Goal: Navigation & Orientation: Find specific page/section

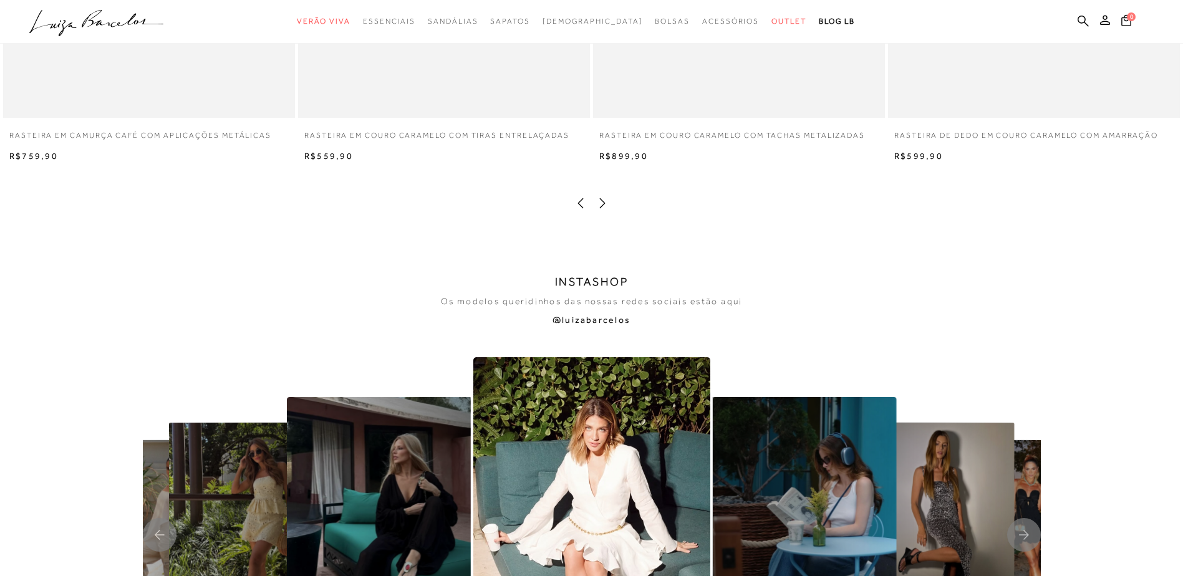
scroll to position [2868, 0]
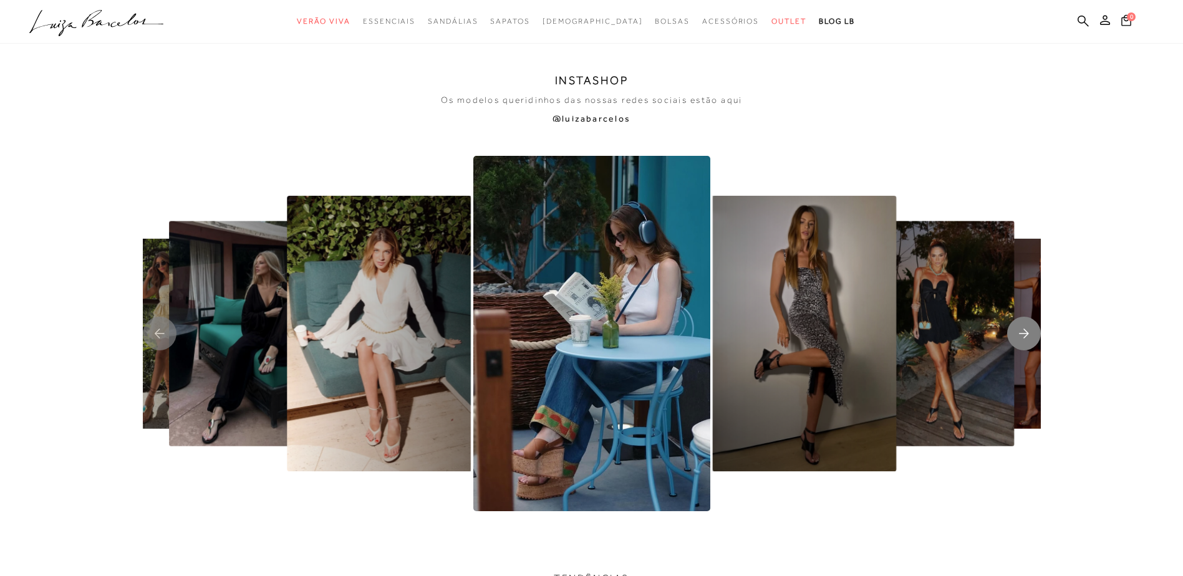
click at [1020, 345] on rect "Next slide" at bounding box center [1024, 334] width 34 height 34
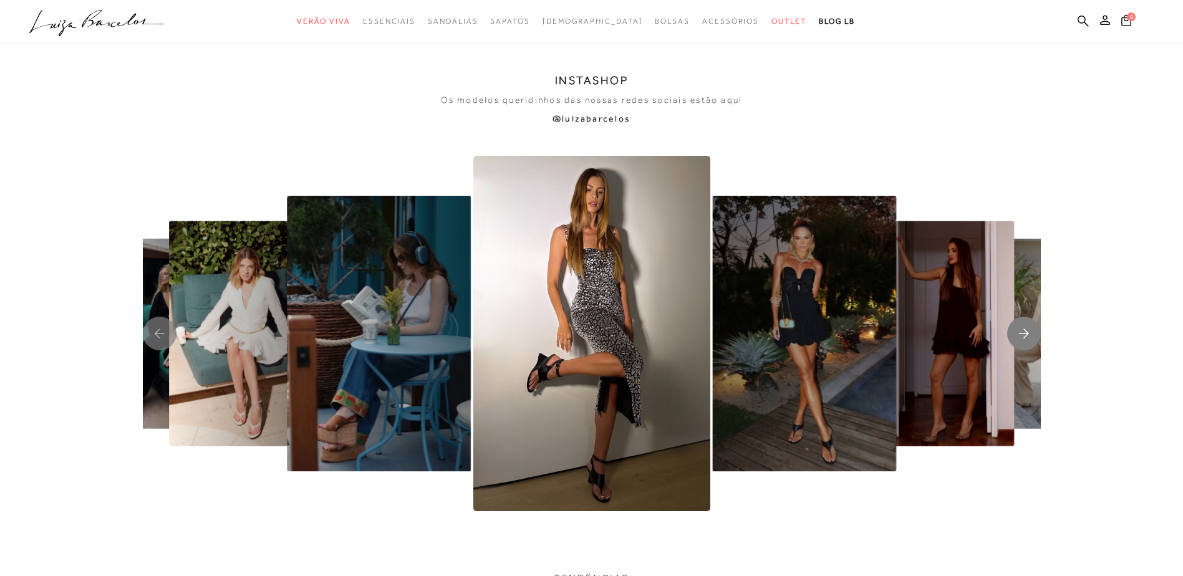
click at [1019, 345] on rect "Next slide" at bounding box center [1024, 334] width 34 height 34
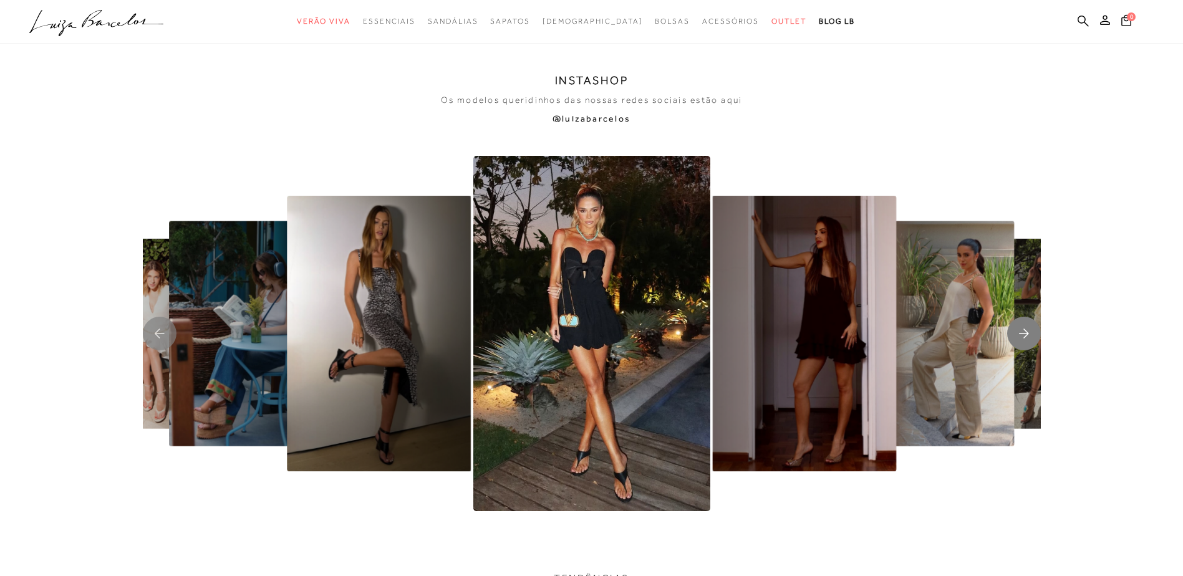
click at [1019, 345] on rect "Next slide" at bounding box center [1024, 334] width 34 height 34
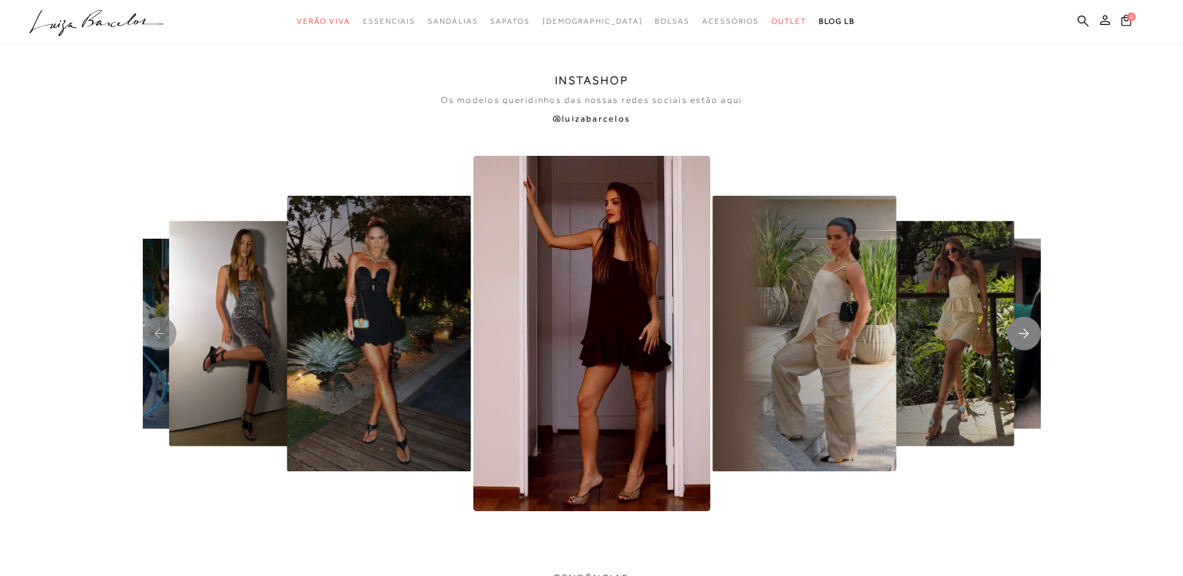
click at [1019, 345] on rect "Next slide" at bounding box center [1024, 334] width 34 height 34
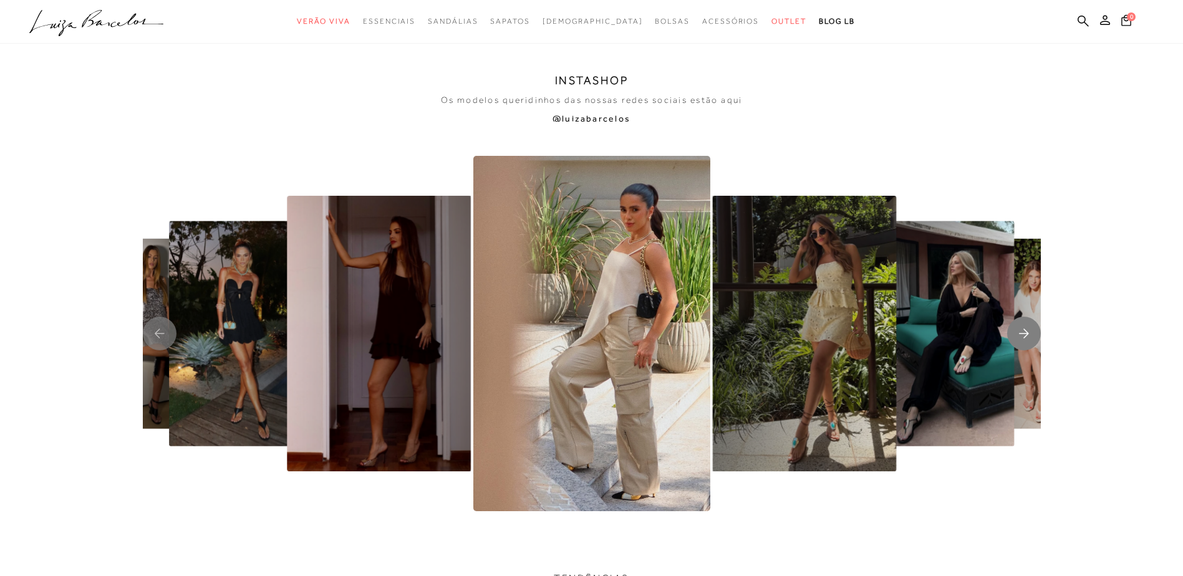
click at [1019, 345] on rect "Next slide" at bounding box center [1024, 334] width 34 height 34
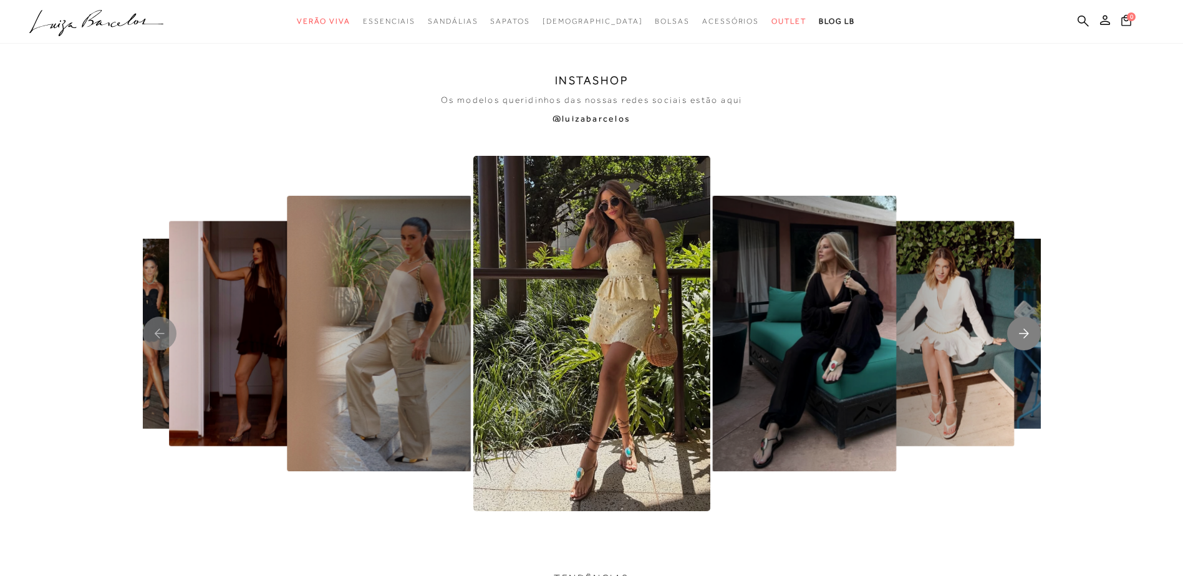
click at [1019, 345] on rect "Next slide" at bounding box center [1024, 334] width 34 height 34
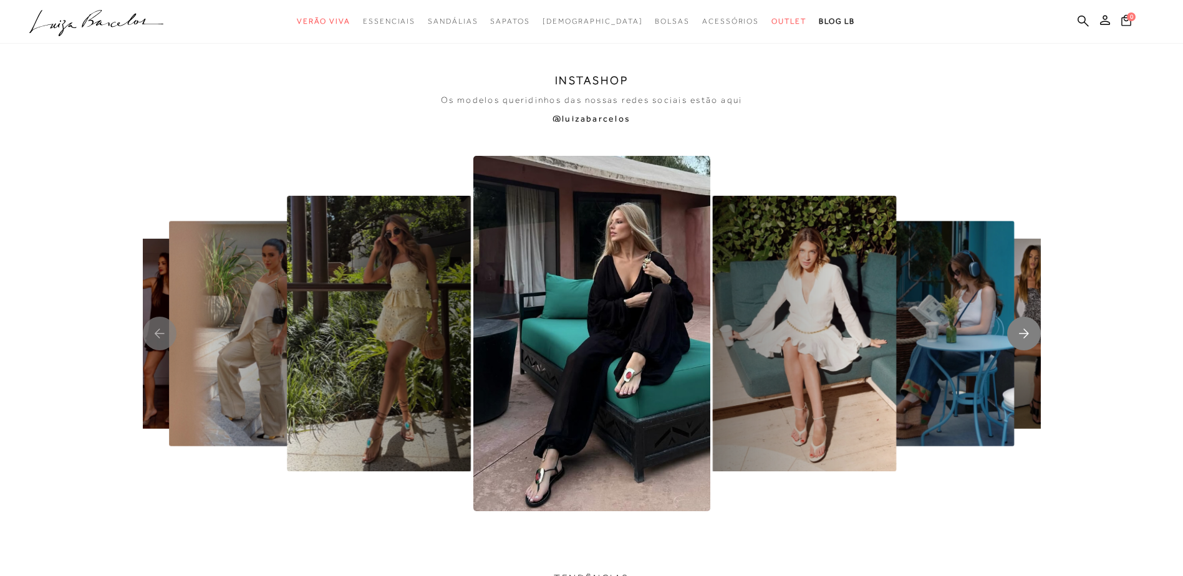
click at [1019, 345] on rect "Next slide" at bounding box center [1024, 334] width 34 height 34
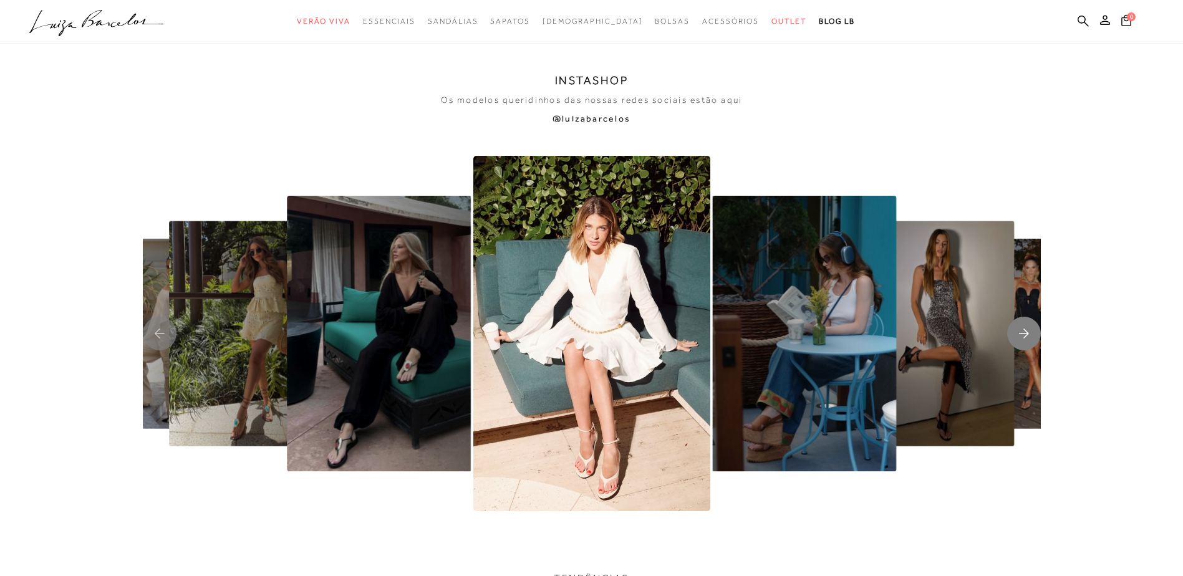
click at [1019, 345] on rect "Next slide" at bounding box center [1024, 334] width 34 height 34
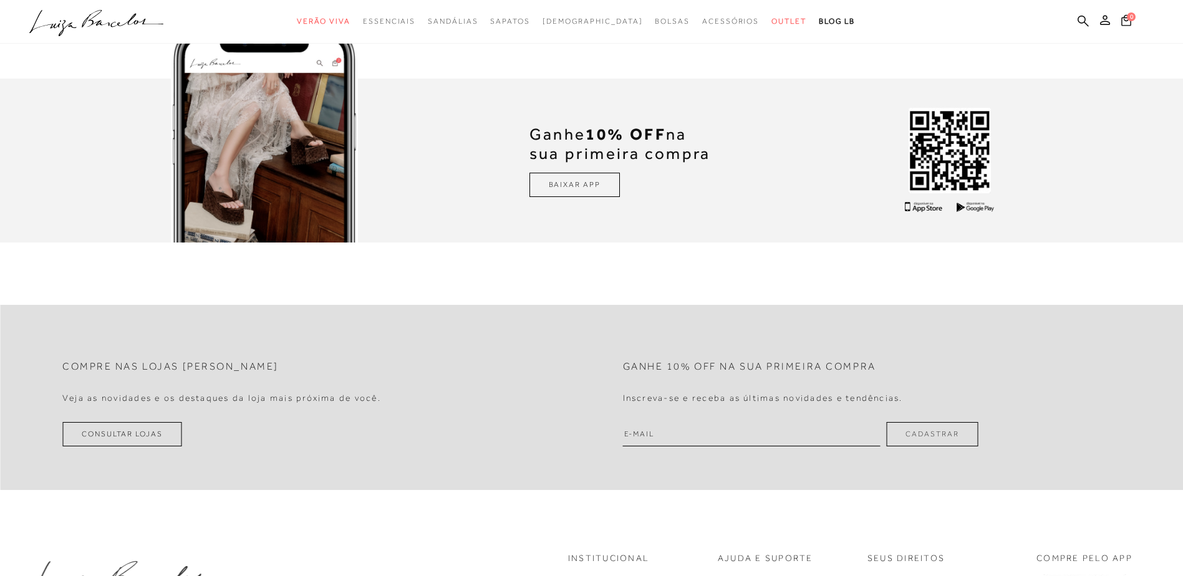
scroll to position [3928, 0]
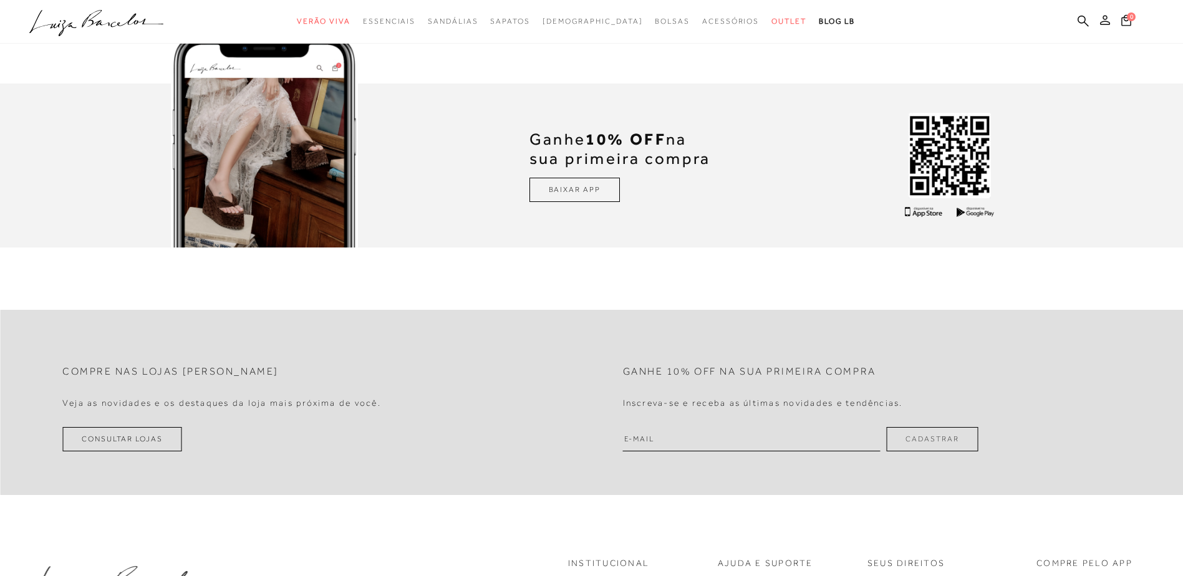
click at [1103, 23] on icon at bounding box center [1105, 20] width 10 height 10
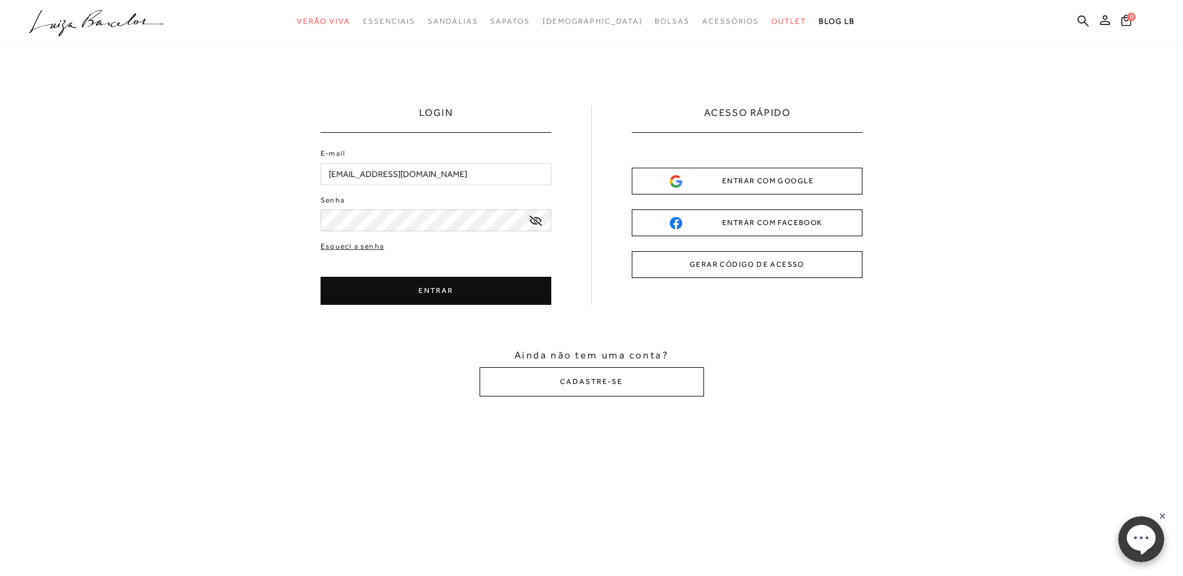
click at [430, 291] on button "ENTRAR" at bounding box center [435, 291] width 231 height 28
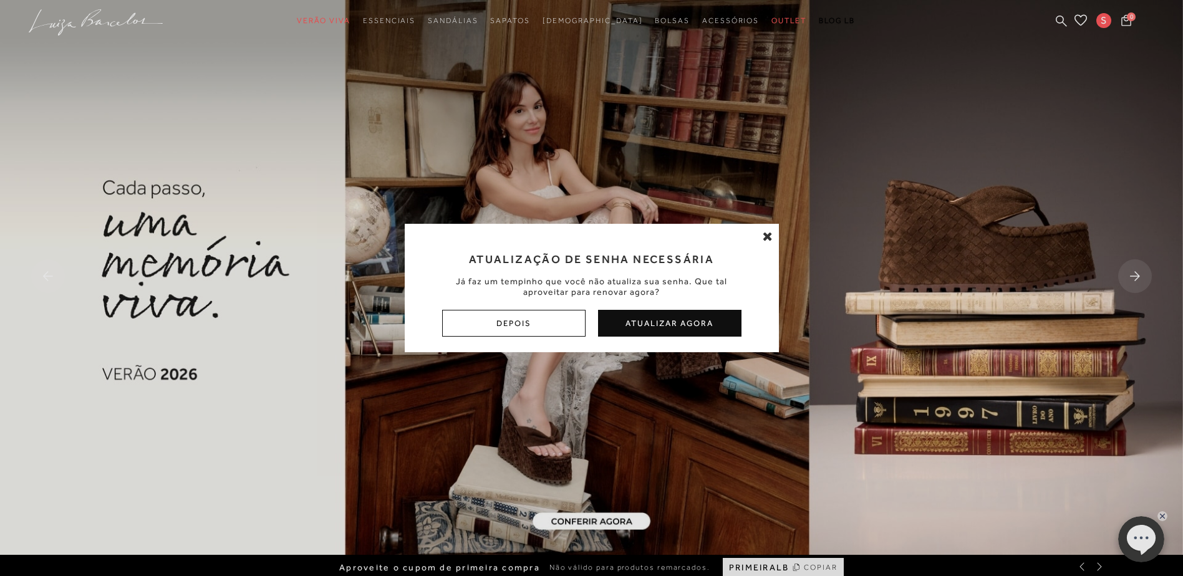
click at [1137, 276] on div "Atualização de Senha Necessária Já faz um tempinho que você não atualiza sua se…" at bounding box center [591, 288] width 1183 height 576
click at [557, 327] on button "Depois" at bounding box center [513, 323] width 143 height 27
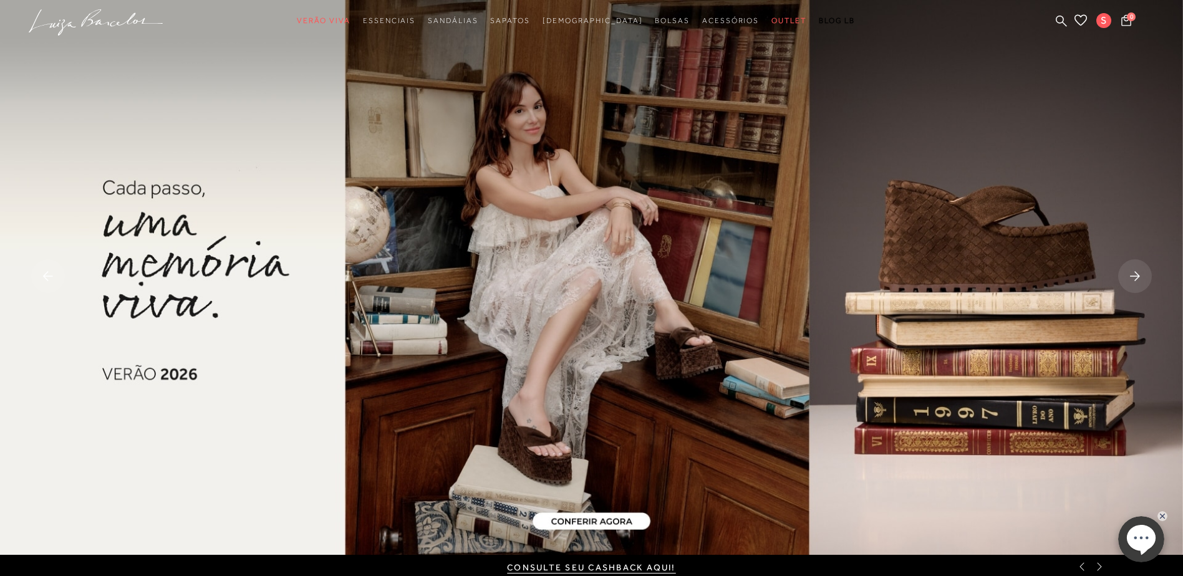
click at [1128, 277] on rect at bounding box center [1135, 276] width 34 height 34
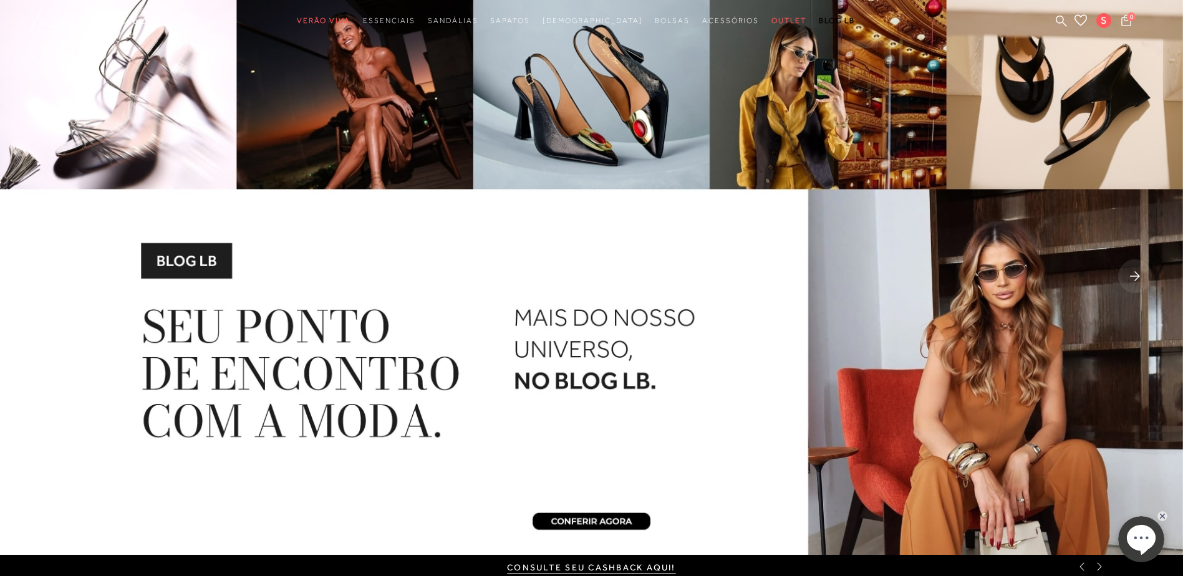
click at [1129, 281] on rect at bounding box center [1135, 276] width 34 height 34
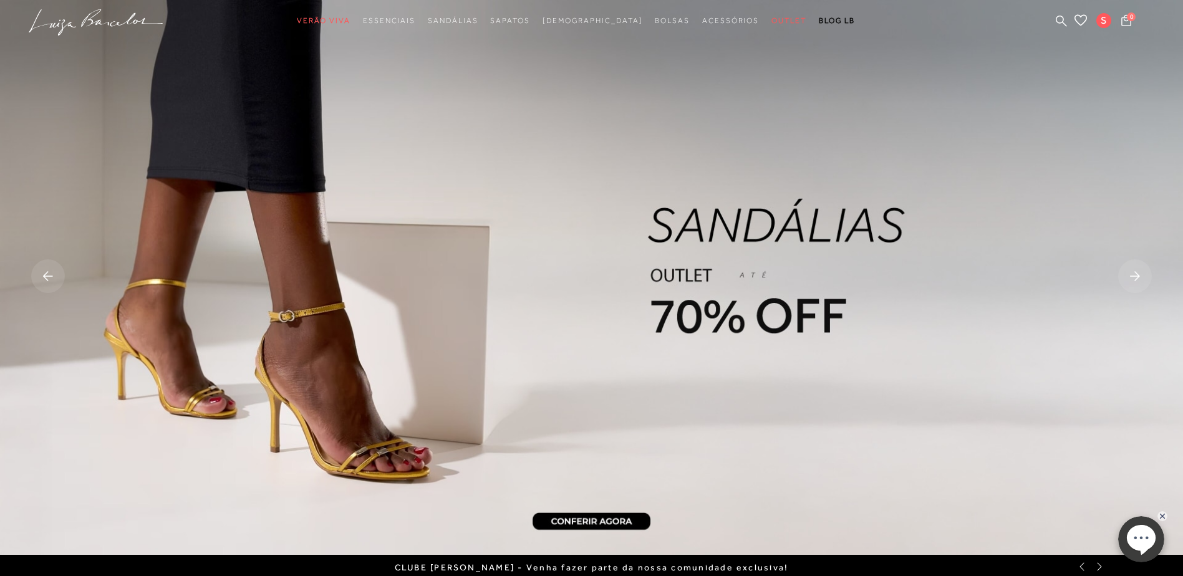
click at [1129, 281] on rect at bounding box center [1135, 276] width 34 height 34
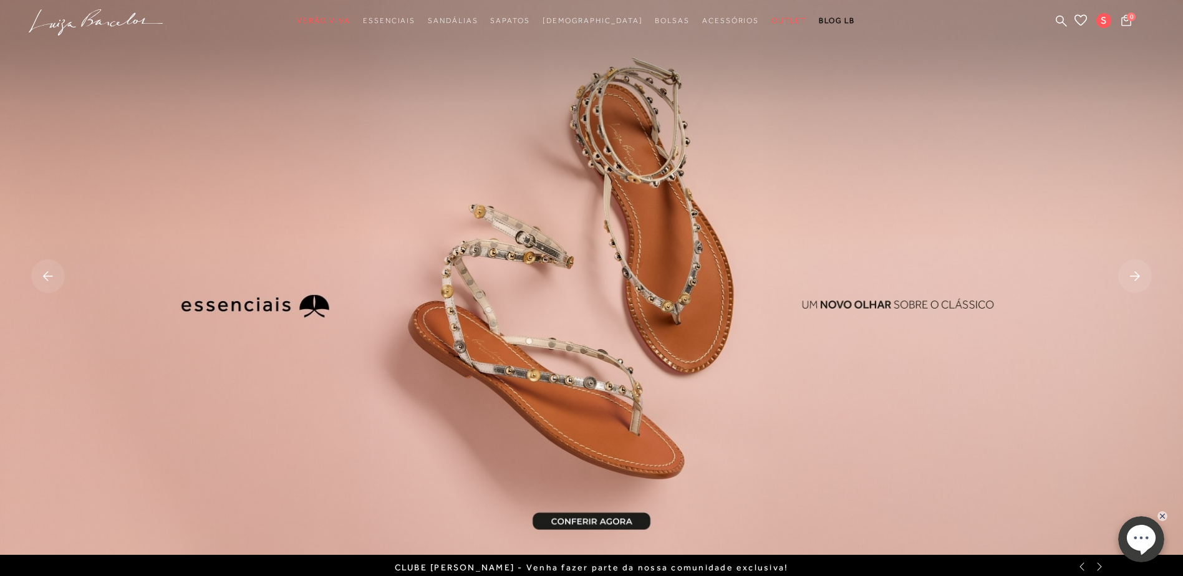
click at [1129, 281] on rect at bounding box center [1135, 276] width 34 height 34
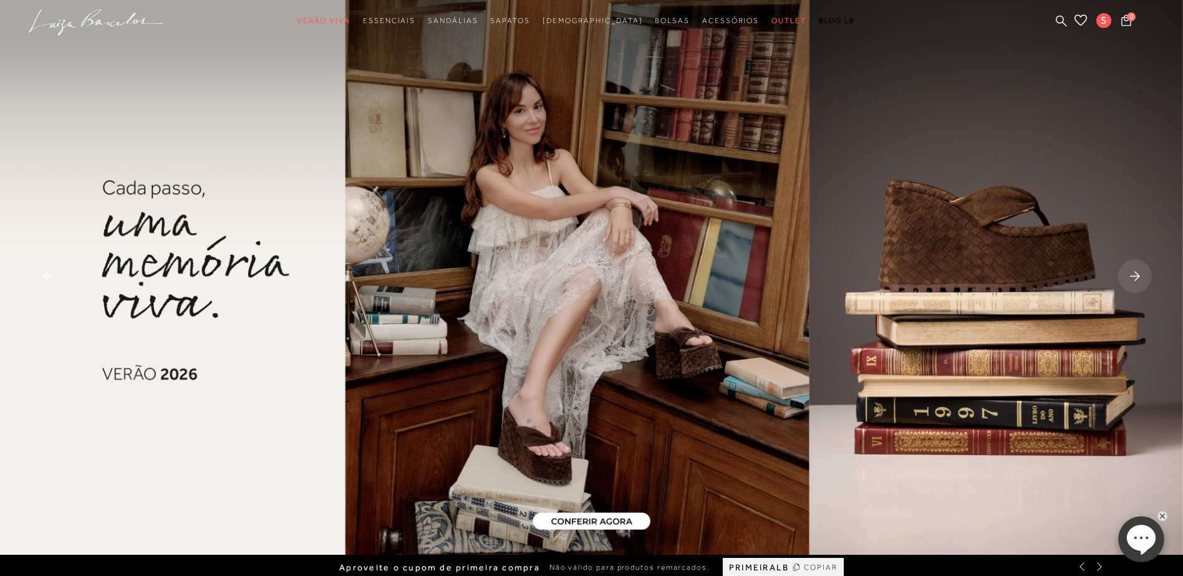
click at [1129, 281] on rect at bounding box center [1135, 276] width 34 height 34
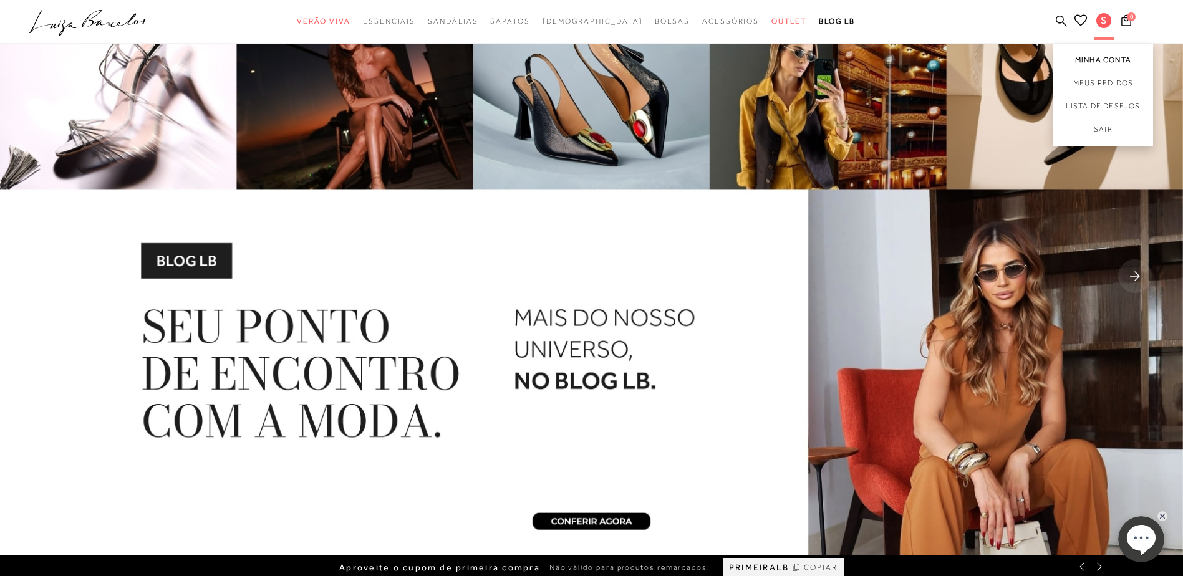
click at [1102, 52] on link "Minha Conta" at bounding box center [1103, 58] width 100 height 28
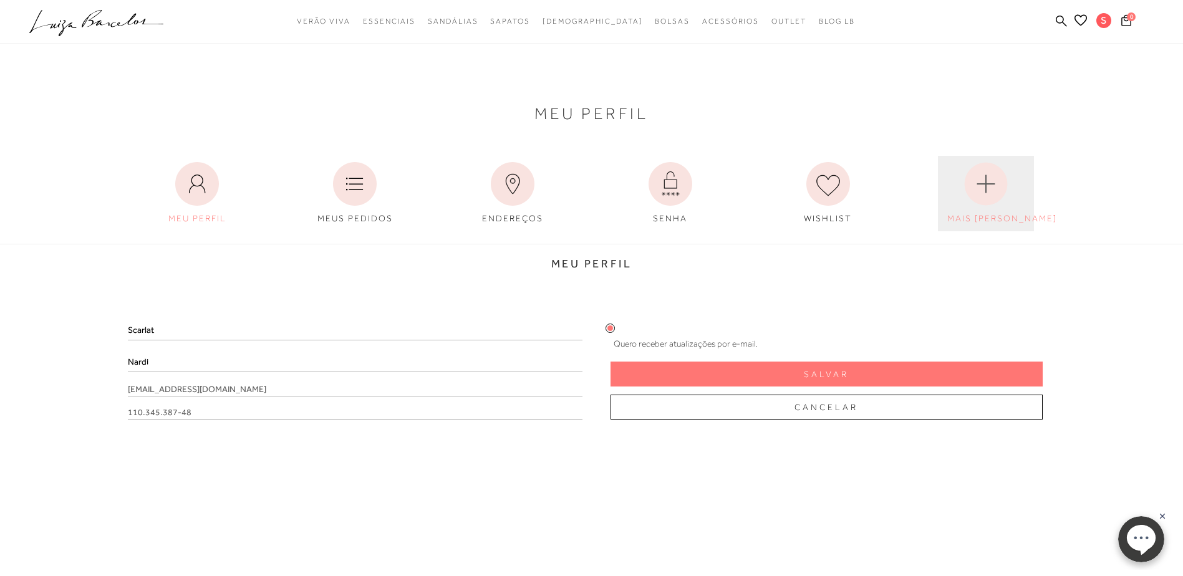
click at [978, 193] on circle at bounding box center [985, 184] width 43 height 43
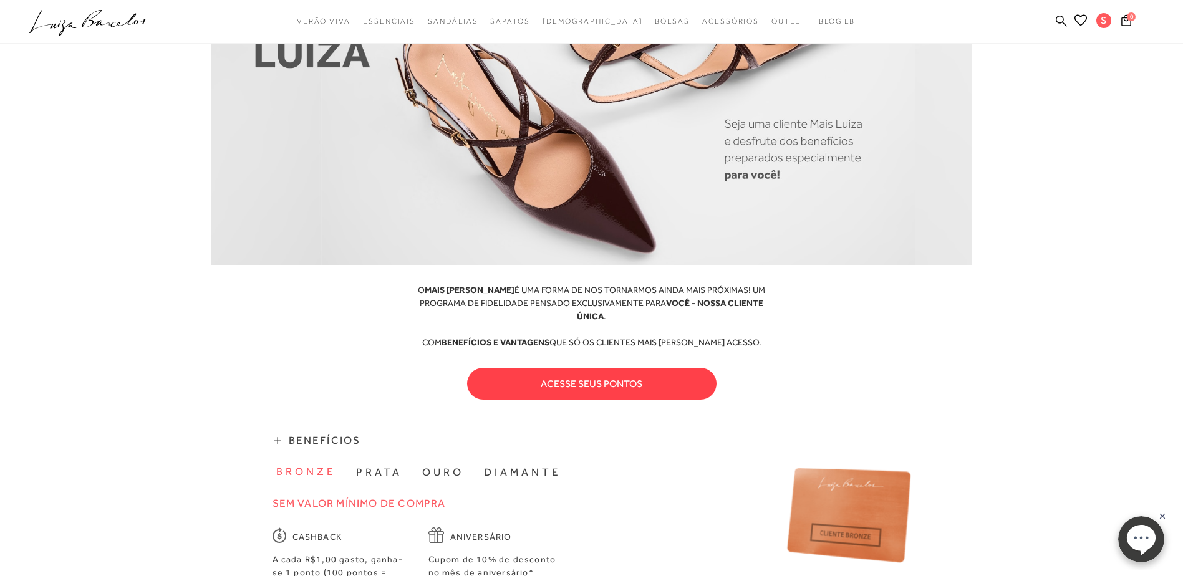
click at [543, 372] on button "acesse seus pontos" at bounding box center [591, 384] width 249 height 32
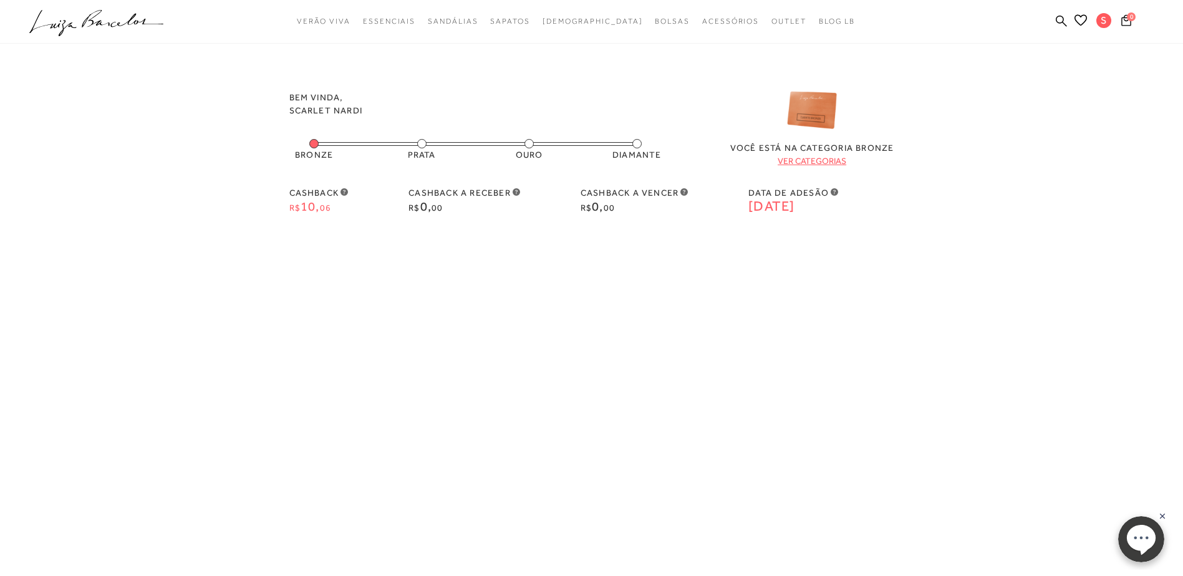
click at [808, 159] on link "ver categorias" at bounding box center [811, 161] width 69 height 10
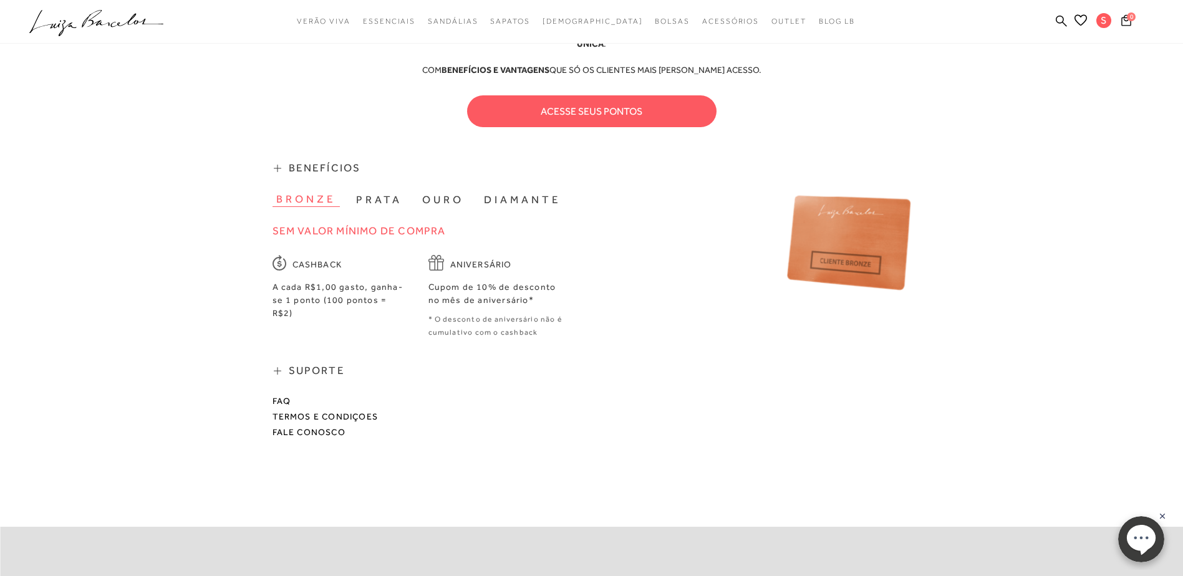
scroll to position [436, 0]
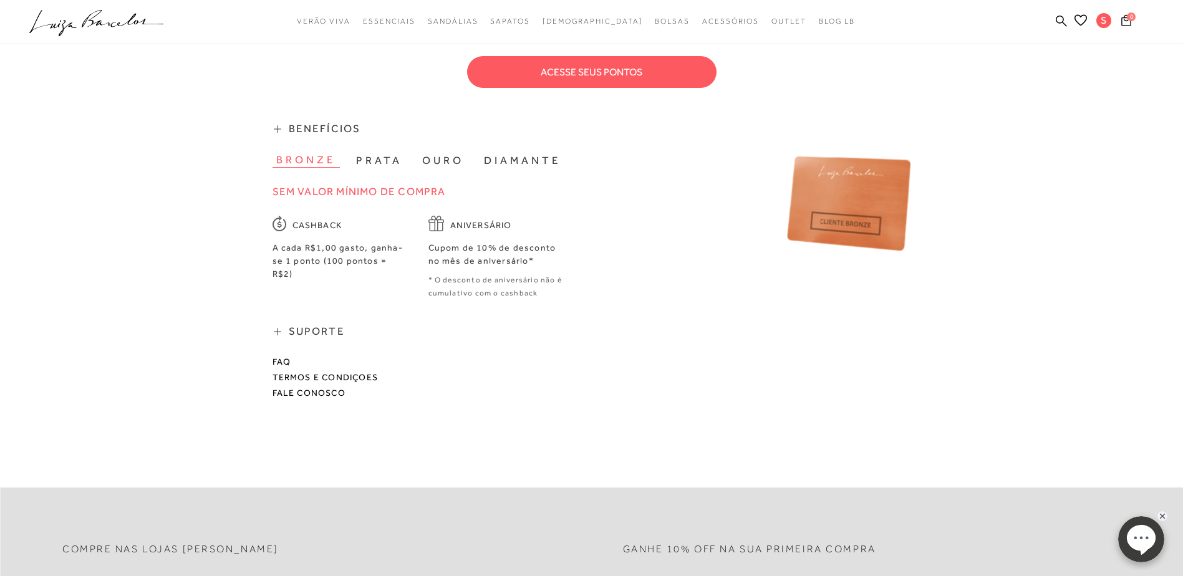
click at [382, 153] on button "prata" at bounding box center [379, 160] width 54 height 14
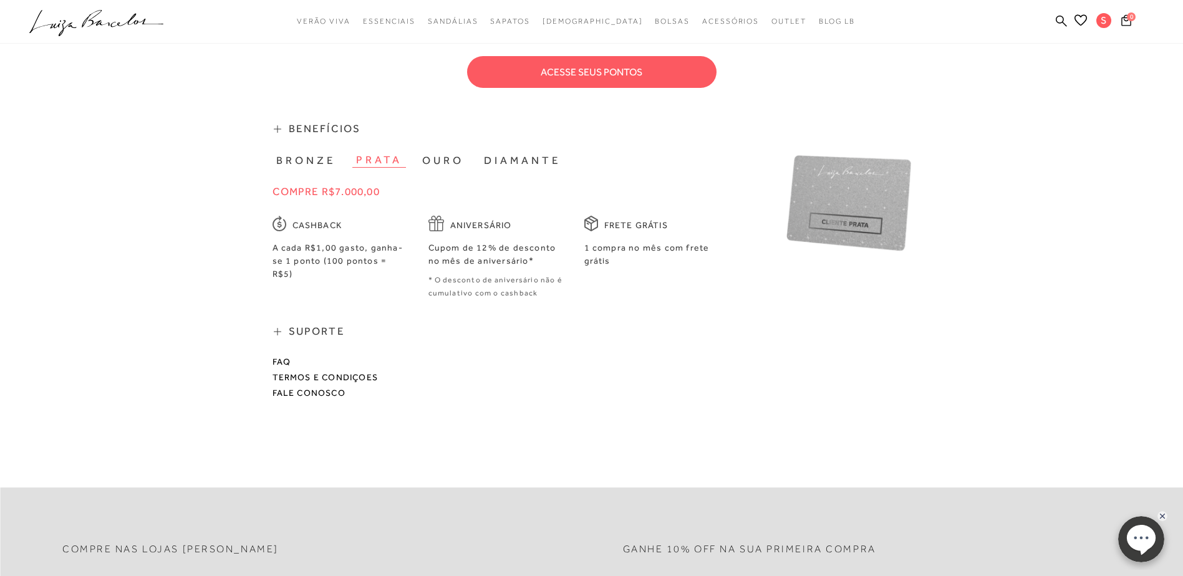
click at [330, 153] on button "bronze" at bounding box center [305, 160] width 67 height 14
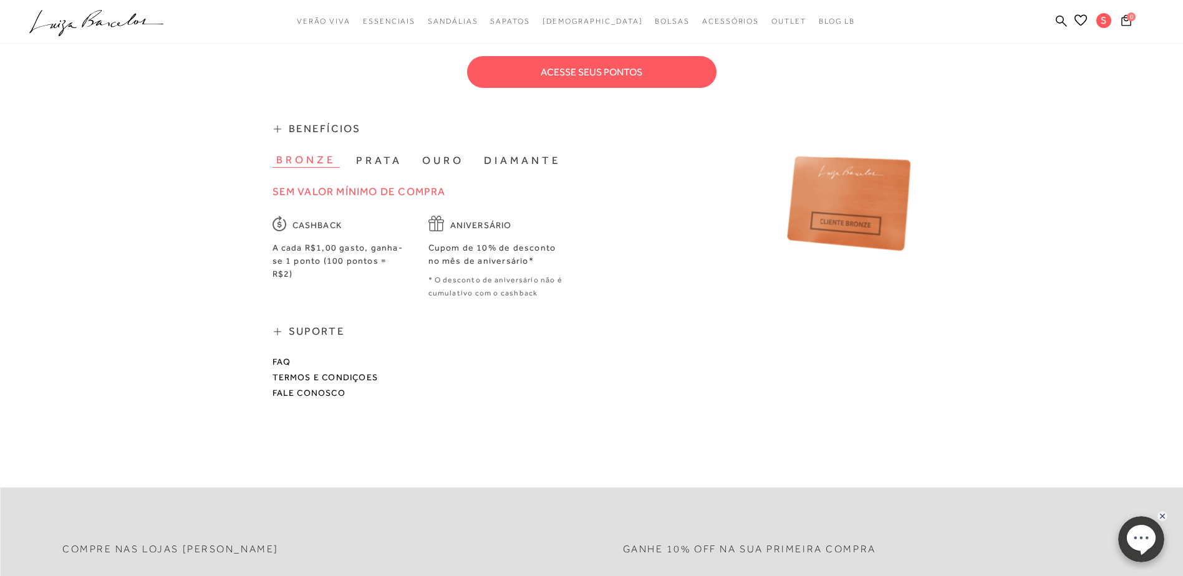
click at [393, 153] on button "prata" at bounding box center [379, 160] width 54 height 14
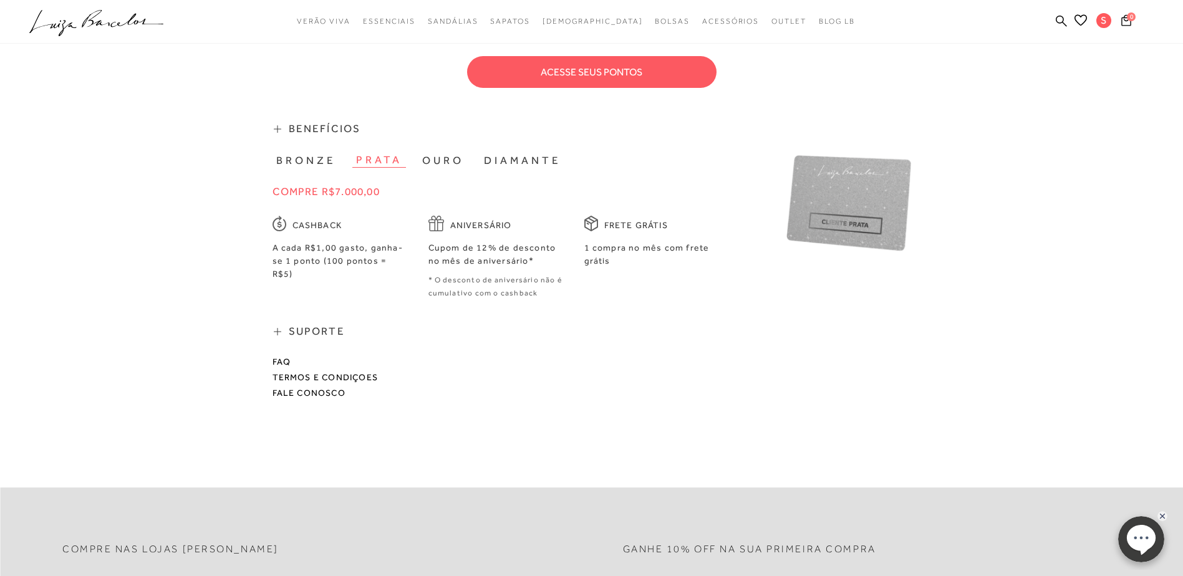
click at [436, 153] on button "ouro" at bounding box center [442, 160] width 49 height 14
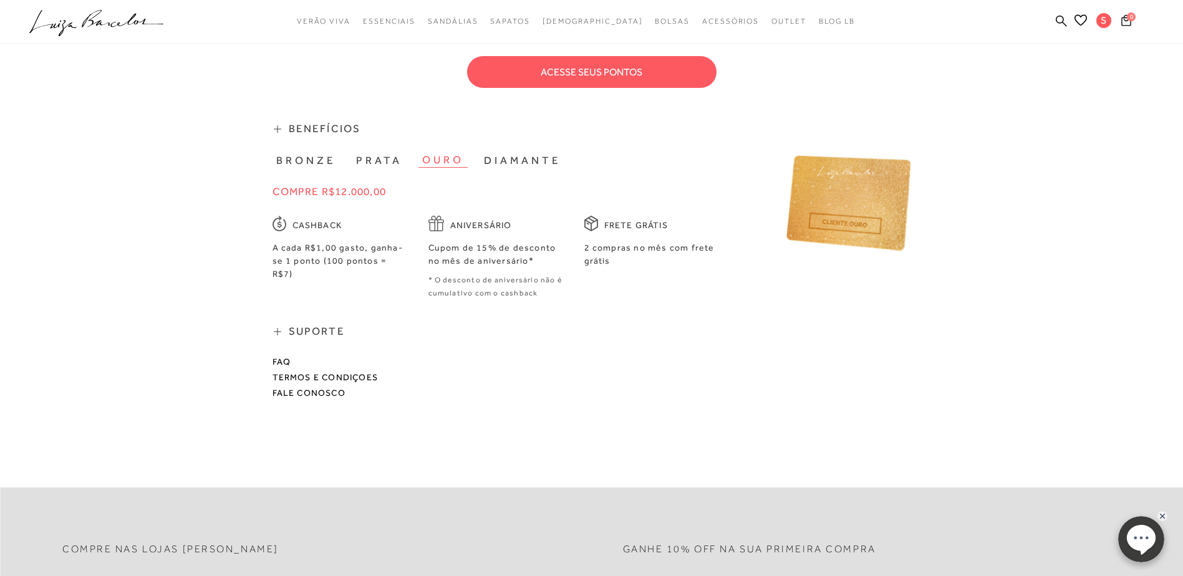
click at [512, 153] on button "diamante" at bounding box center [522, 160] width 85 height 14
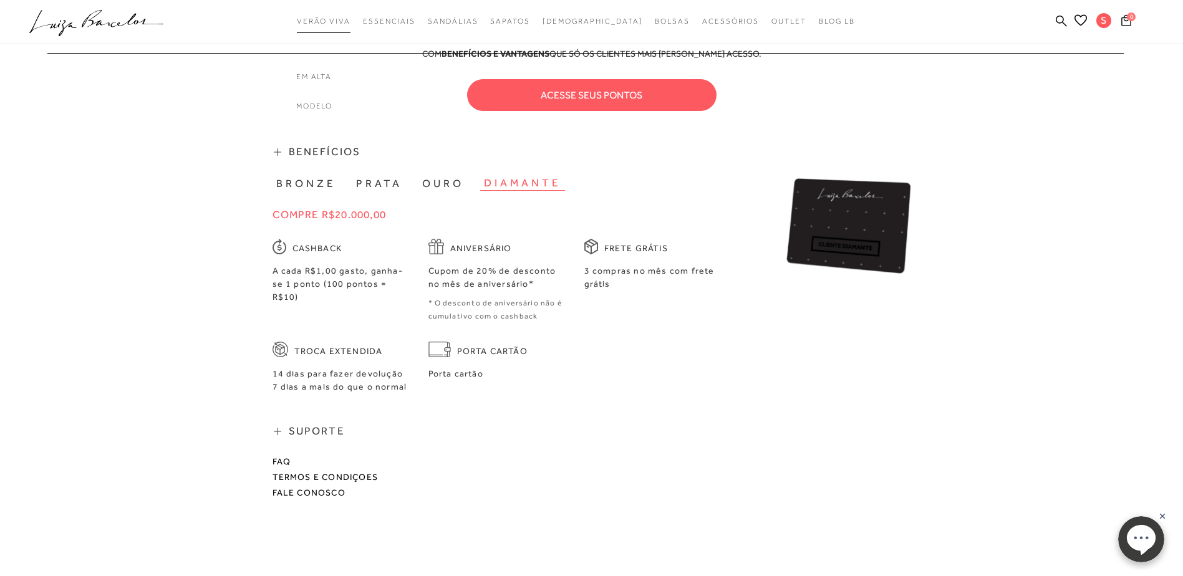
scroll to position [374, 0]
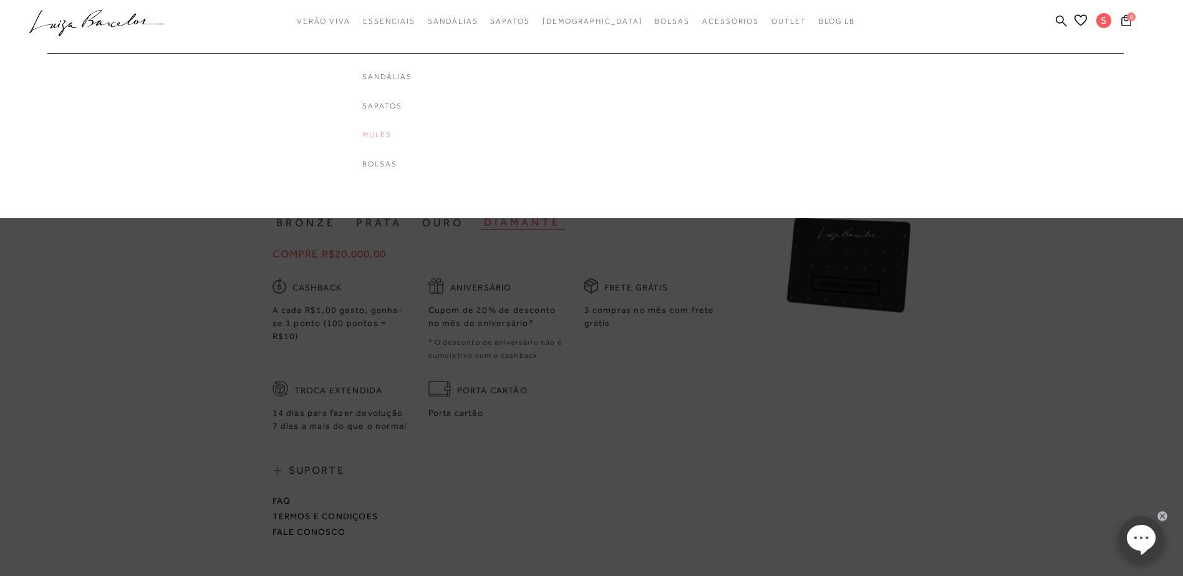
click at [412, 134] on link "Mules" at bounding box center [412, 135] width 100 height 11
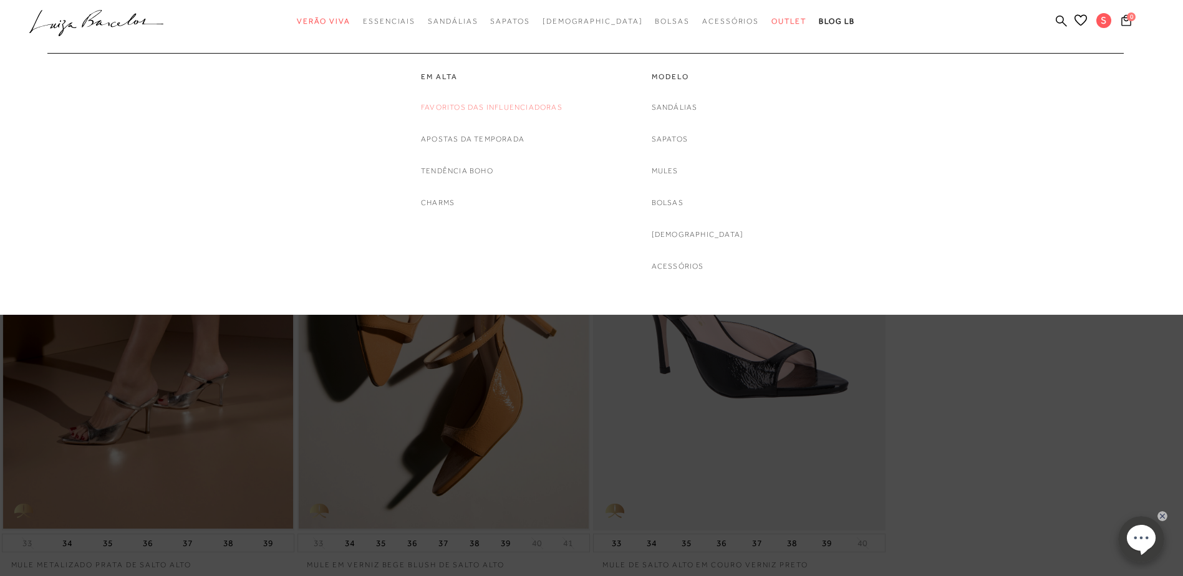
click at [498, 108] on link "Favoritos das Influenciadoras" at bounding box center [492, 107] width 142 height 13
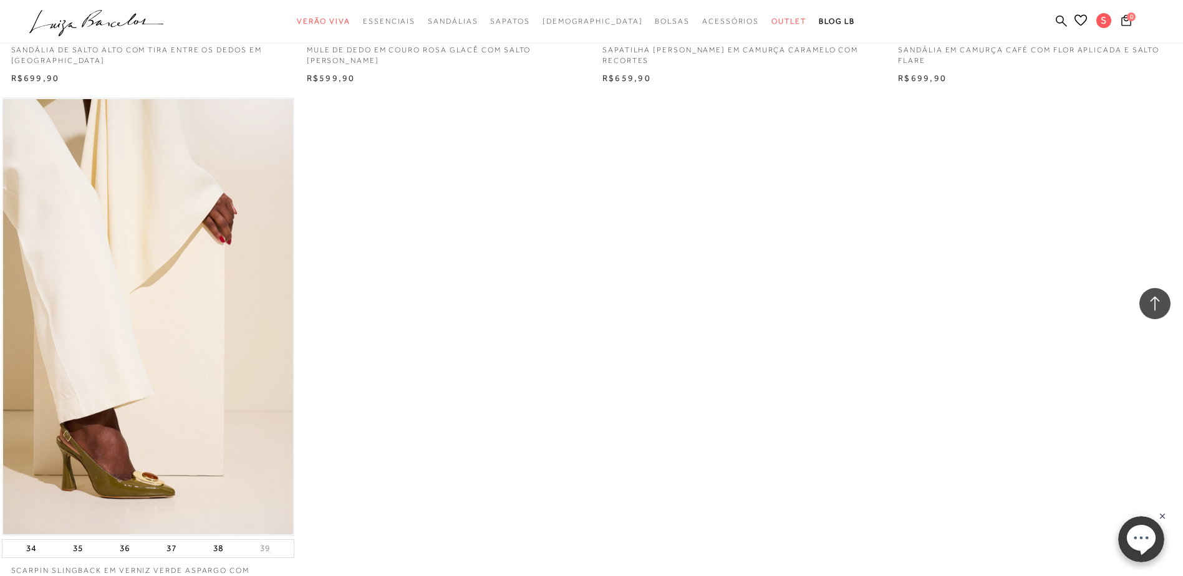
scroll to position [2244, 0]
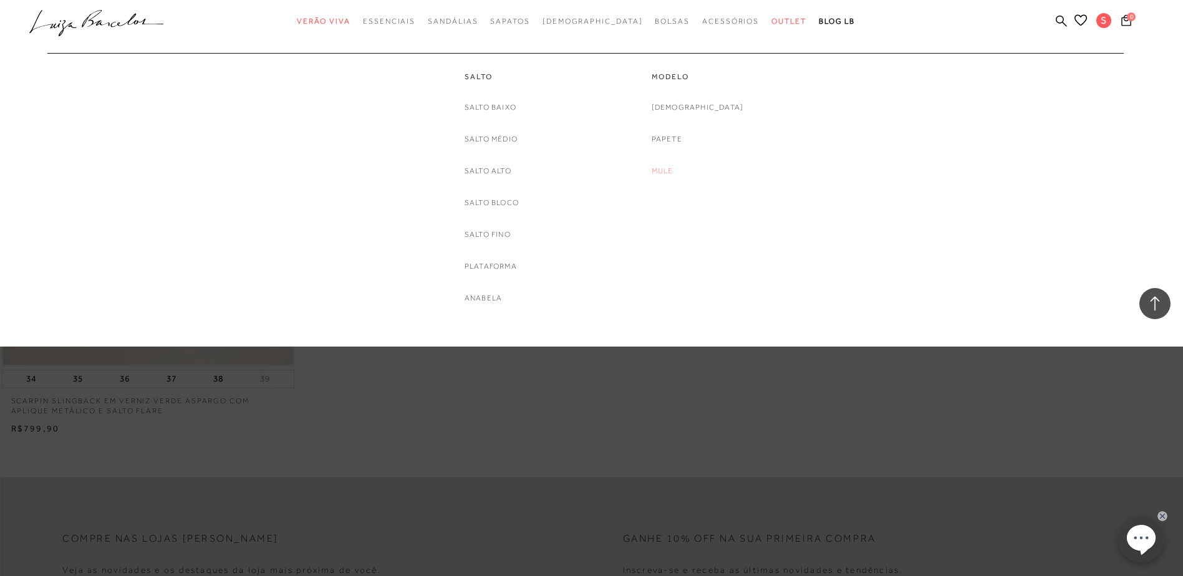
click at [673, 168] on link "Mule" at bounding box center [662, 171] width 22 height 13
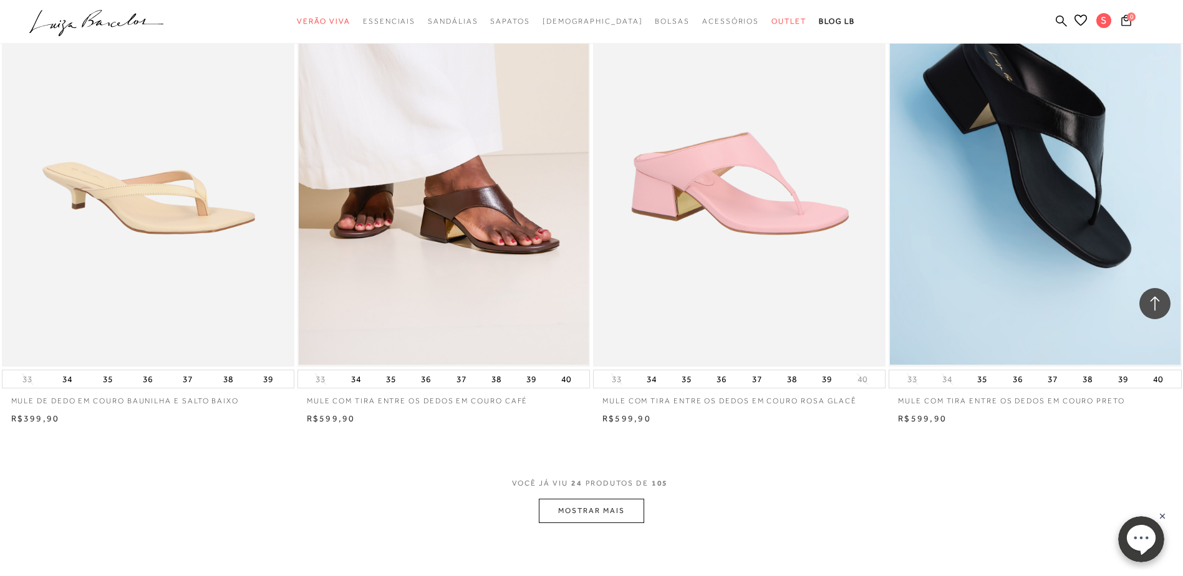
scroll to position [2805, 0]
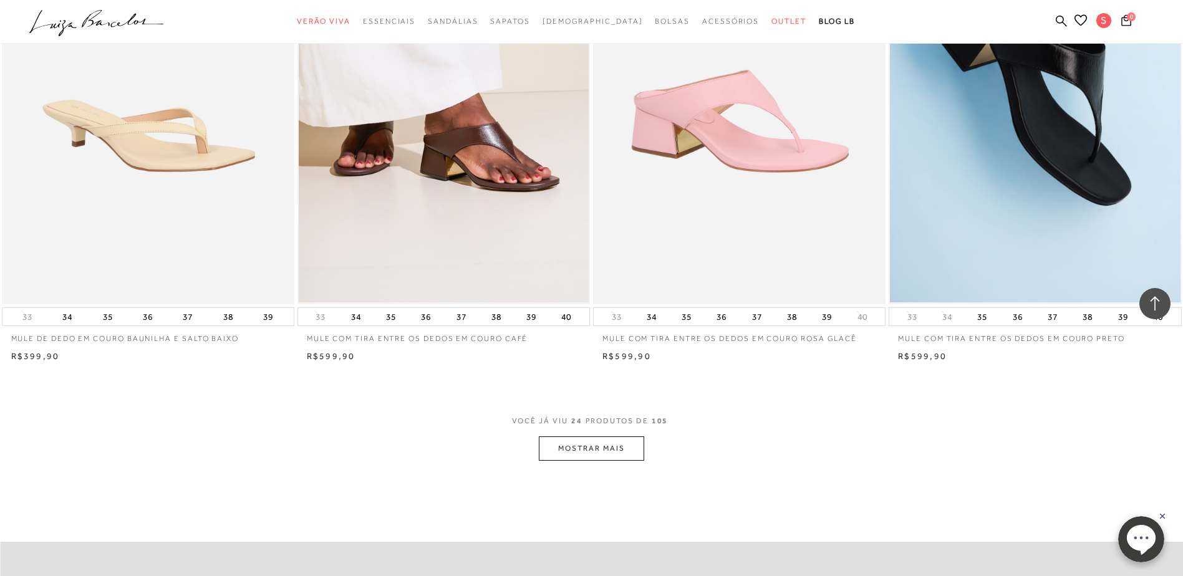
click at [602, 445] on button "MOSTRAR MAIS" at bounding box center [591, 448] width 105 height 24
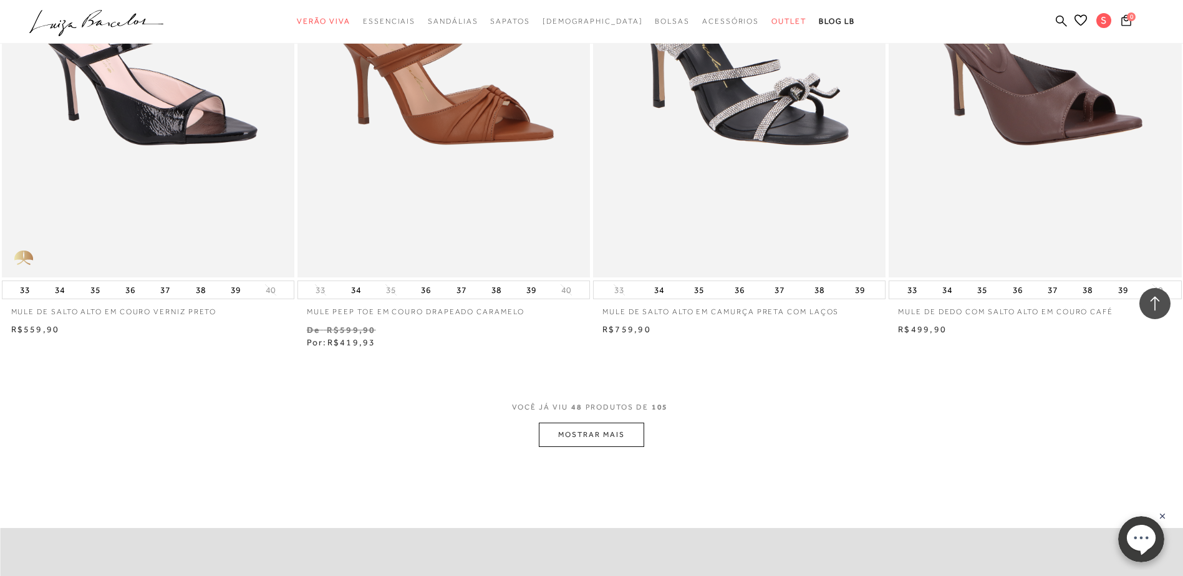
scroll to position [6172, 0]
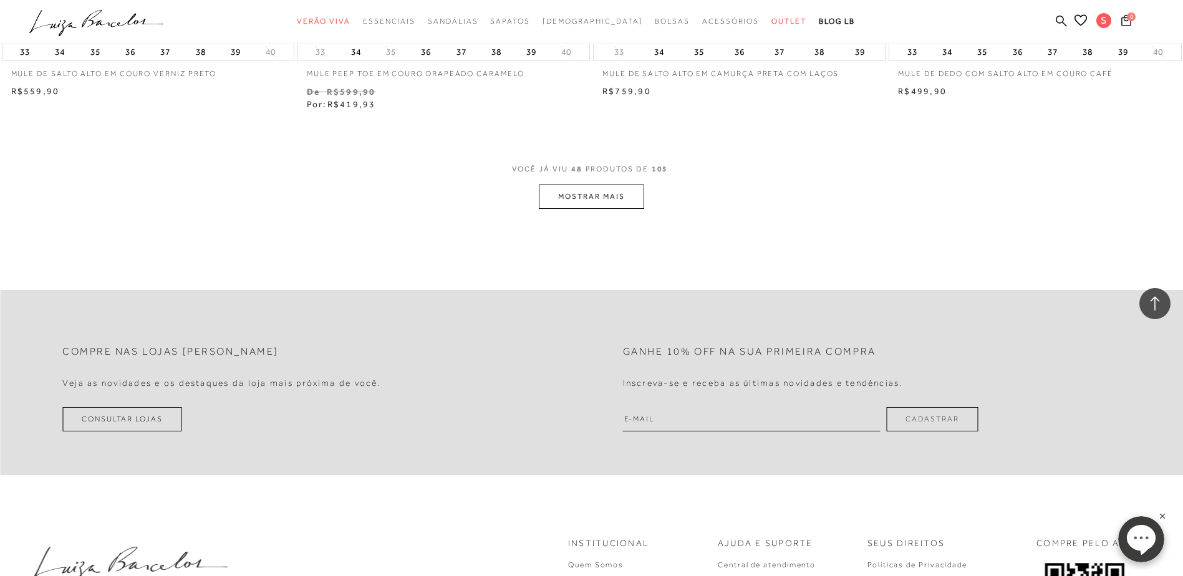
click at [585, 195] on button "MOSTRAR MAIS" at bounding box center [591, 197] width 105 height 24
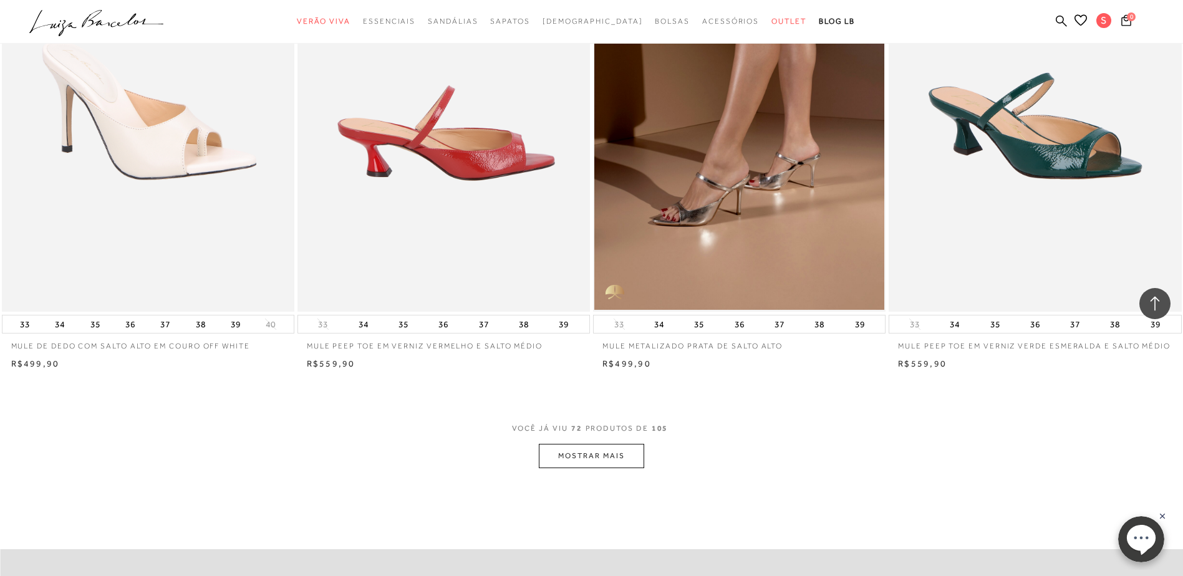
scroll to position [9289, 0]
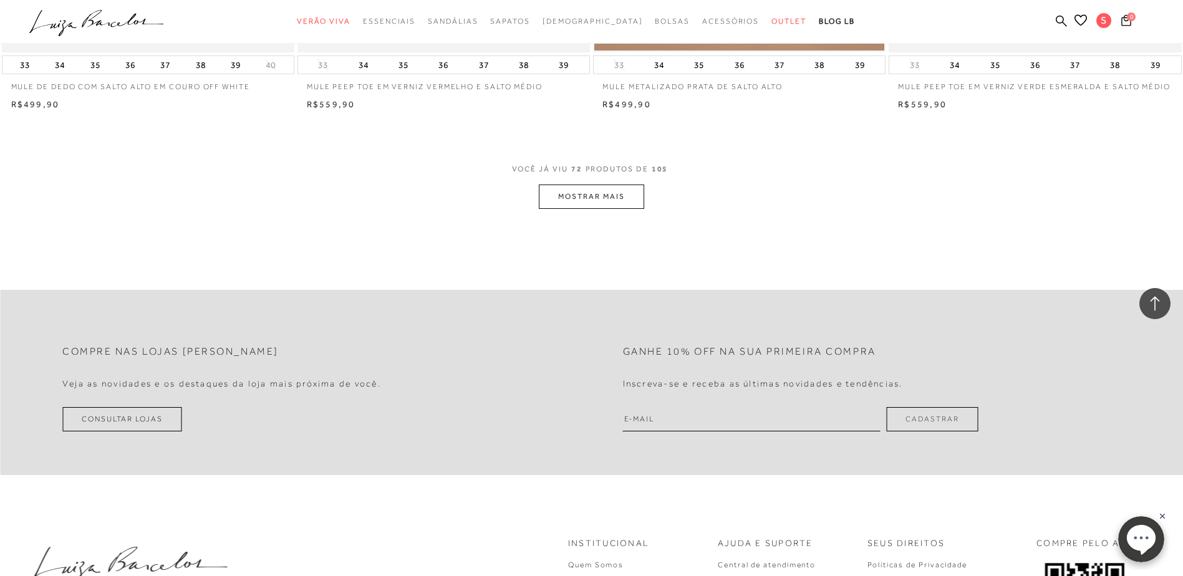
click at [607, 189] on button "MOSTRAR MAIS" at bounding box center [591, 197] width 105 height 24
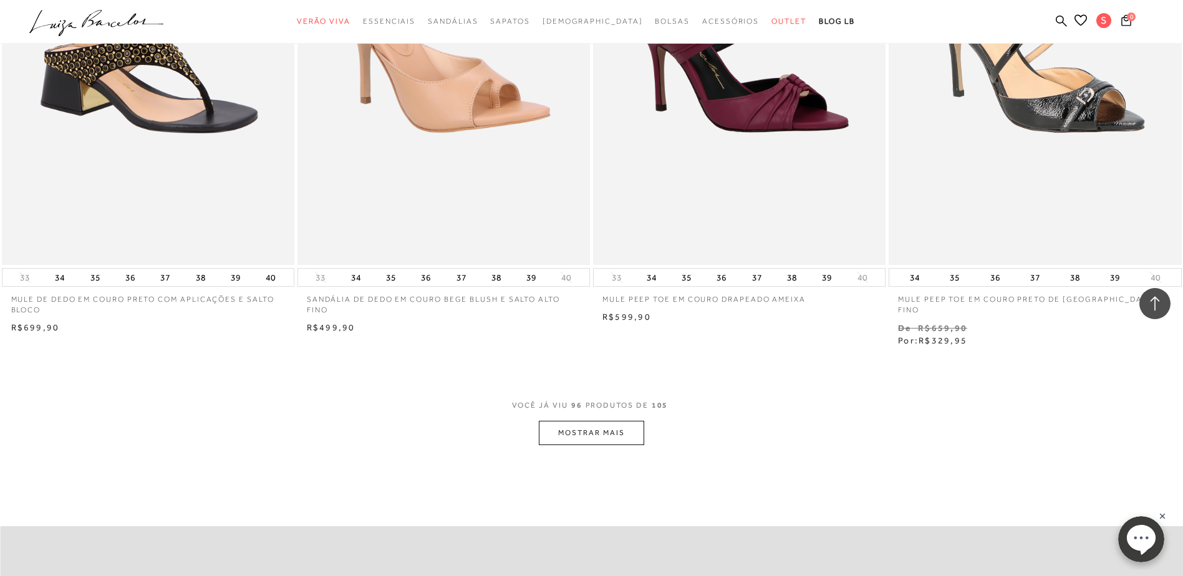
scroll to position [12531, 0]
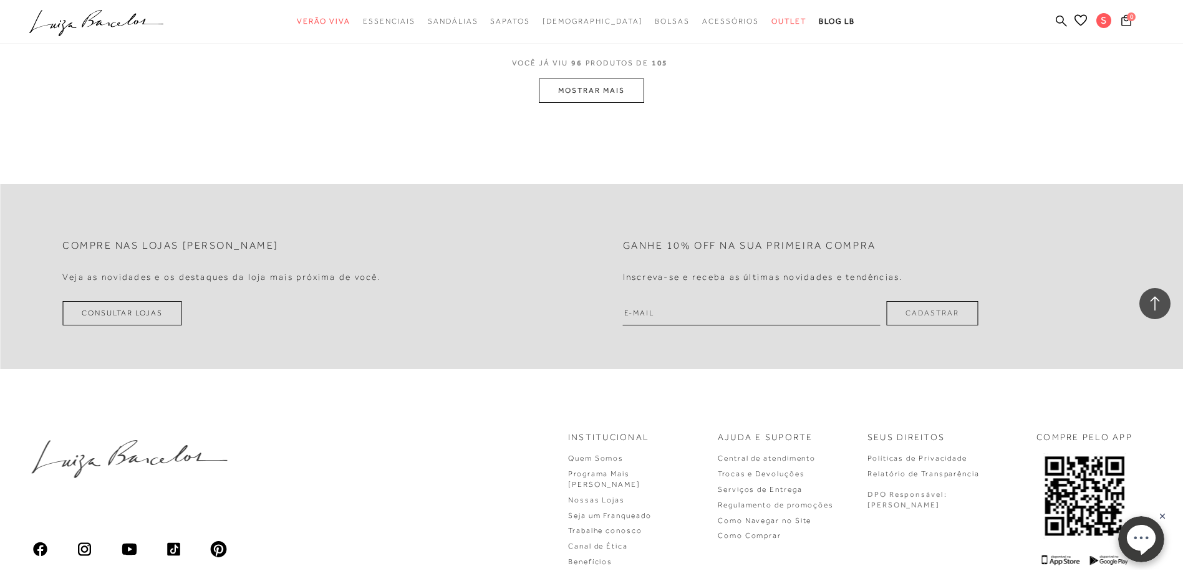
click at [593, 79] on button "MOSTRAR MAIS" at bounding box center [591, 91] width 105 height 24
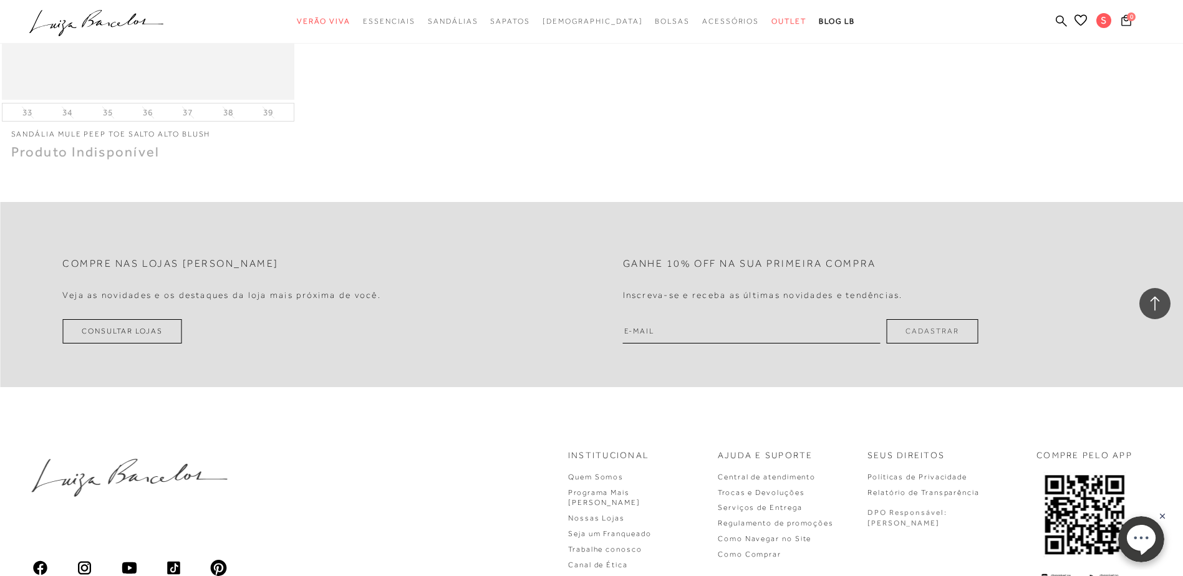
scroll to position [13998, 0]
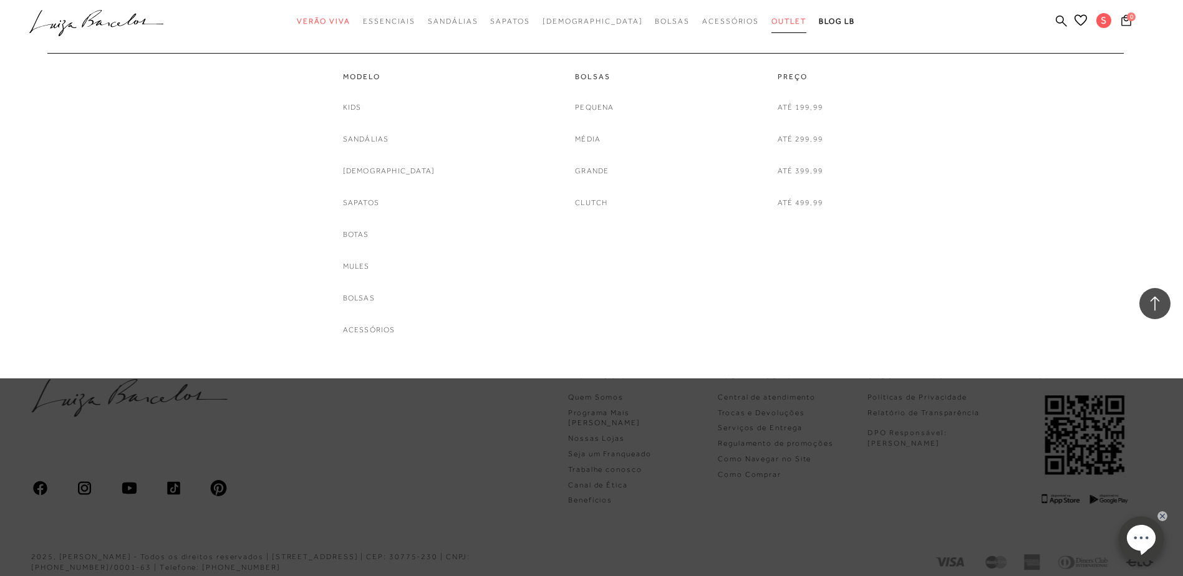
click at [771, 16] on link "Outlet" at bounding box center [788, 21] width 35 height 23
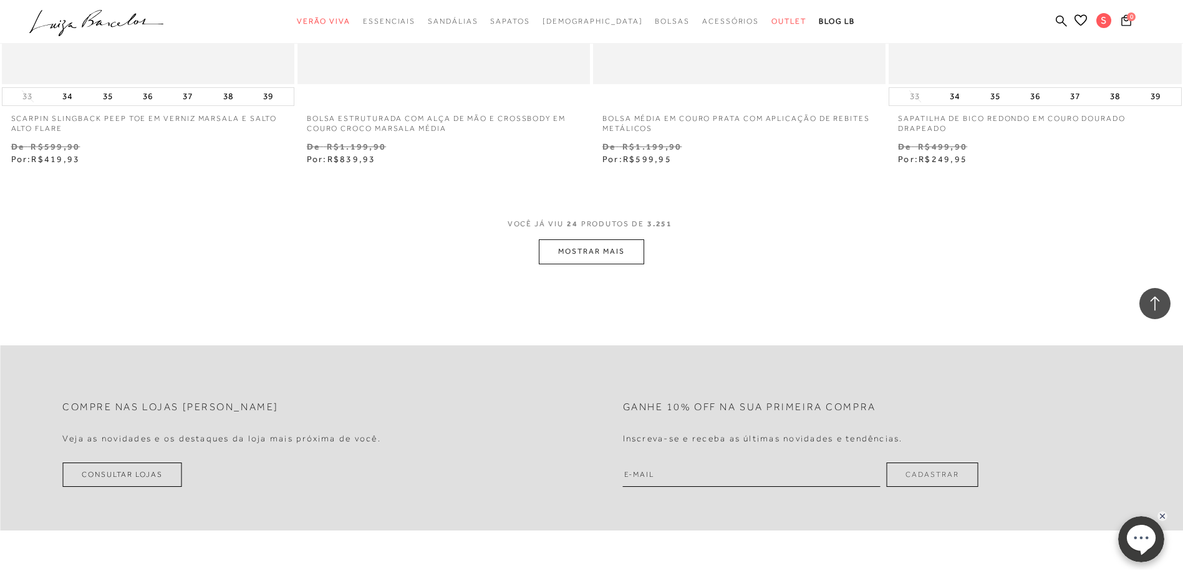
scroll to position [3345, 0]
